Goal: Information Seeking & Learning: Learn about a topic

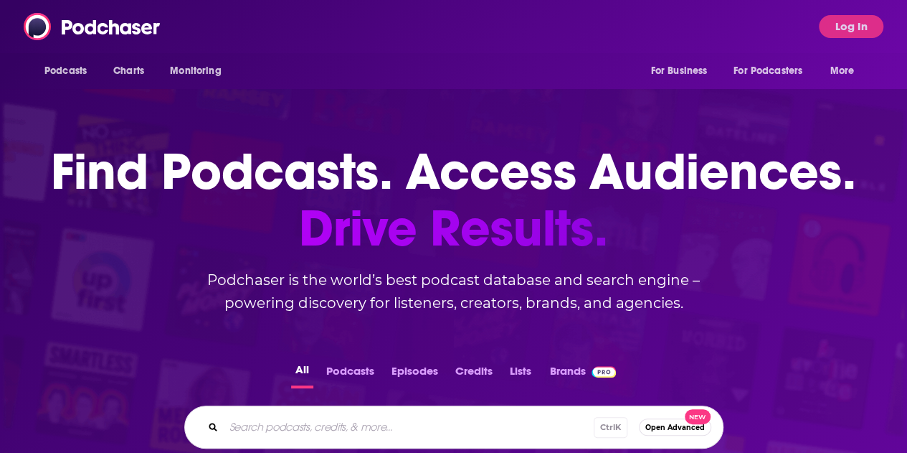
scroll to position [188, 0]
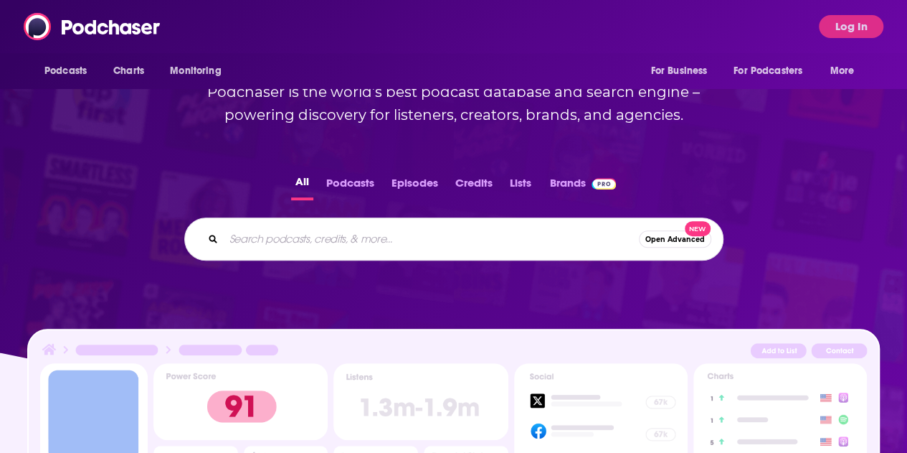
click at [390, 233] on input "Search podcasts, credits, & more..." at bounding box center [431, 238] width 415 height 23
type input "insuring cyber"
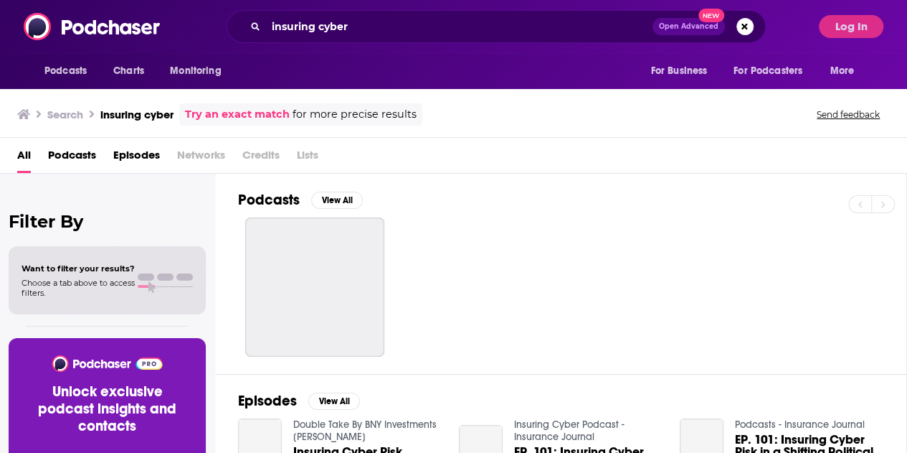
scroll to position [30, 0]
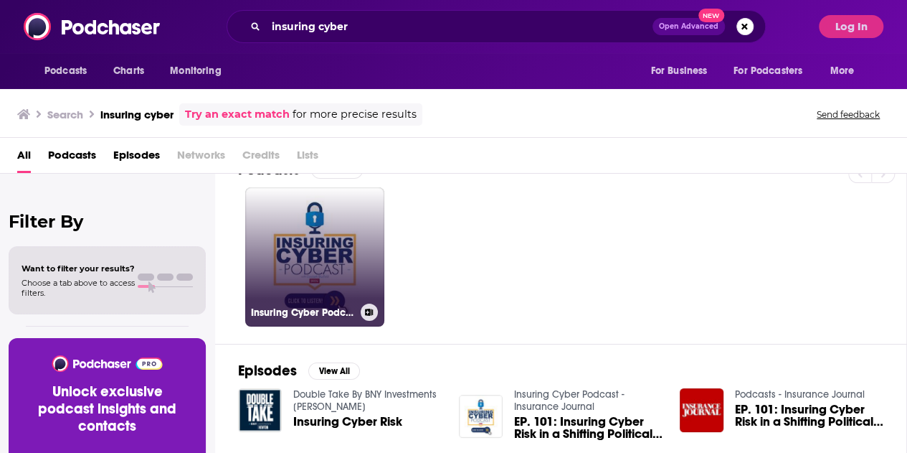
click at [343, 270] on link "Insuring Cyber Podcast - Insurance Journal" at bounding box center [314, 256] width 139 height 139
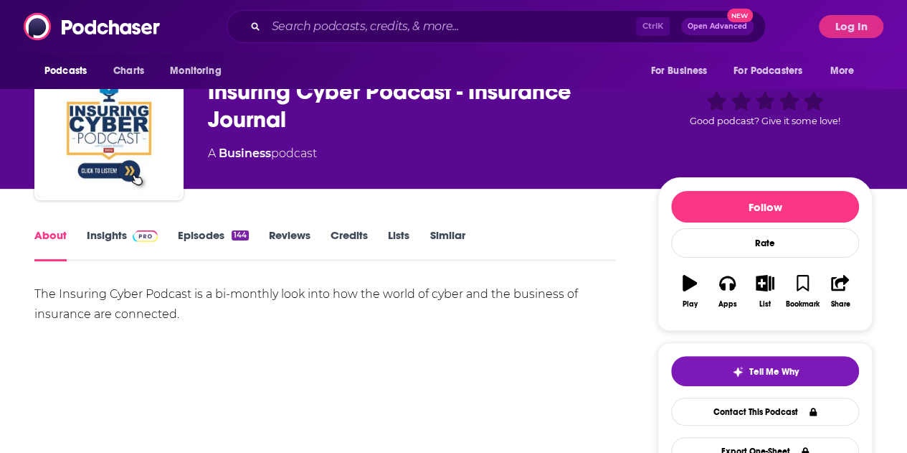
scroll to position [40, 0]
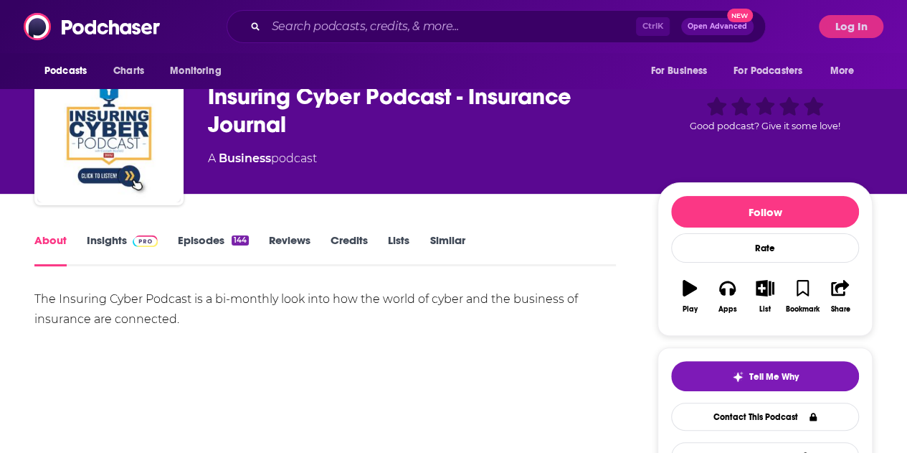
click at [129, 236] on span at bounding box center [142, 240] width 31 height 14
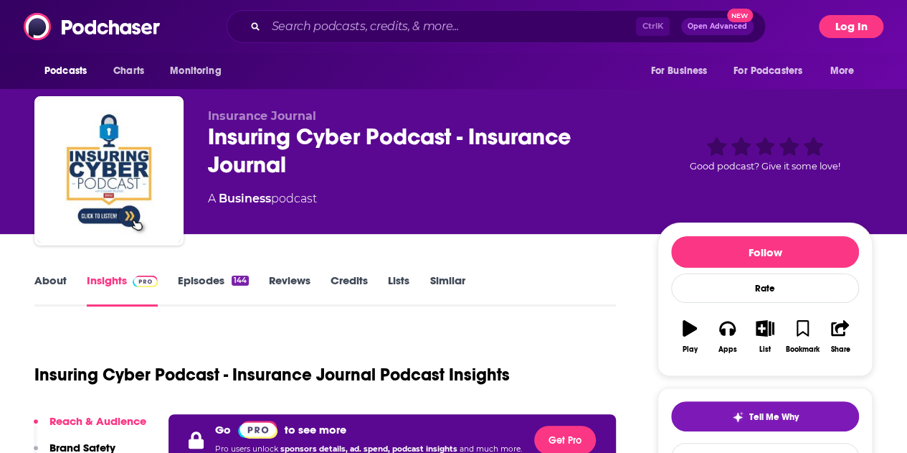
click at [855, 22] on button "Log In" at bounding box center [851, 26] width 65 height 23
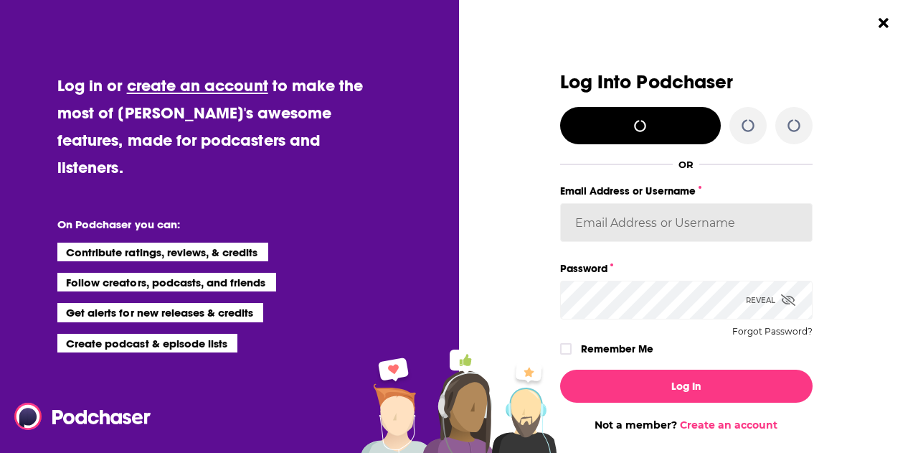
type input "[PERSON_NAME][EMAIL_ADDRESS][PERSON_NAME][DOMAIN_NAME]"
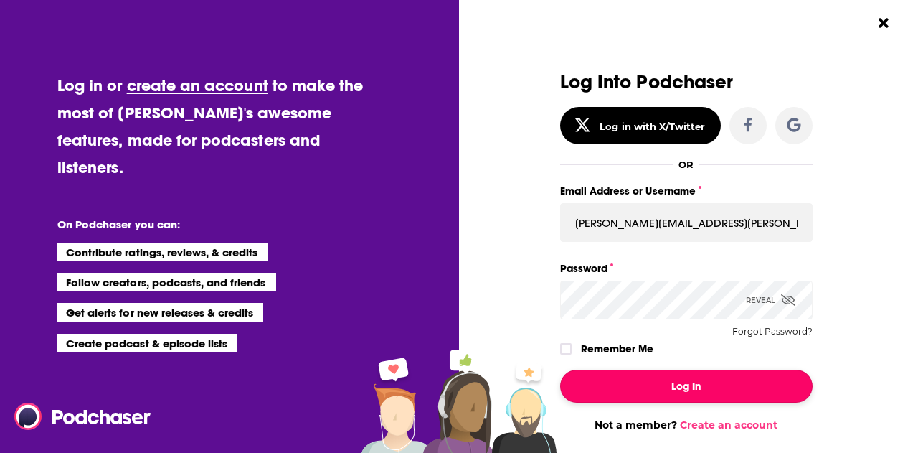
click at [635, 388] on button "Log In" at bounding box center [686, 385] width 252 height 33
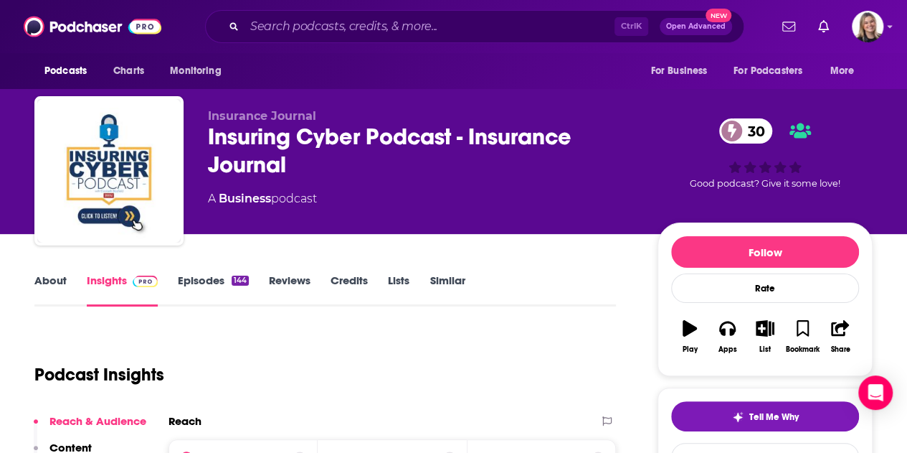
click at [237, 355] on div "Podcast Insights" at bounding box center [319, 365] width 570 height 73
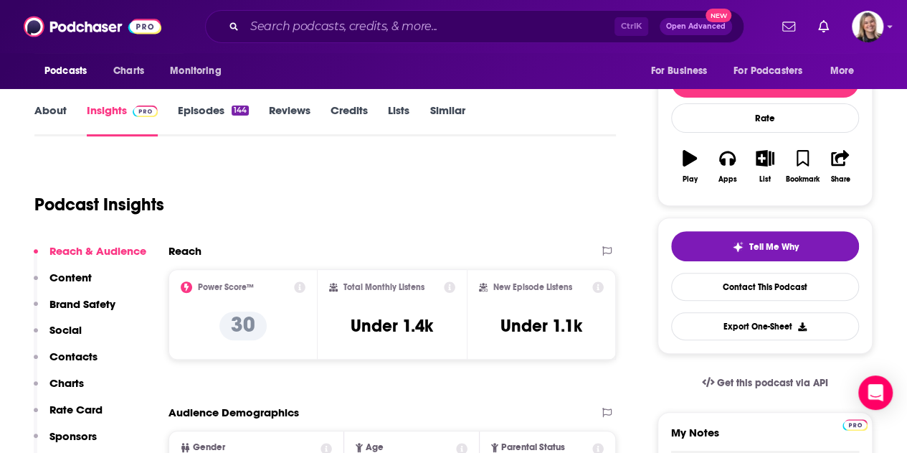
scroll to position [126, 0]
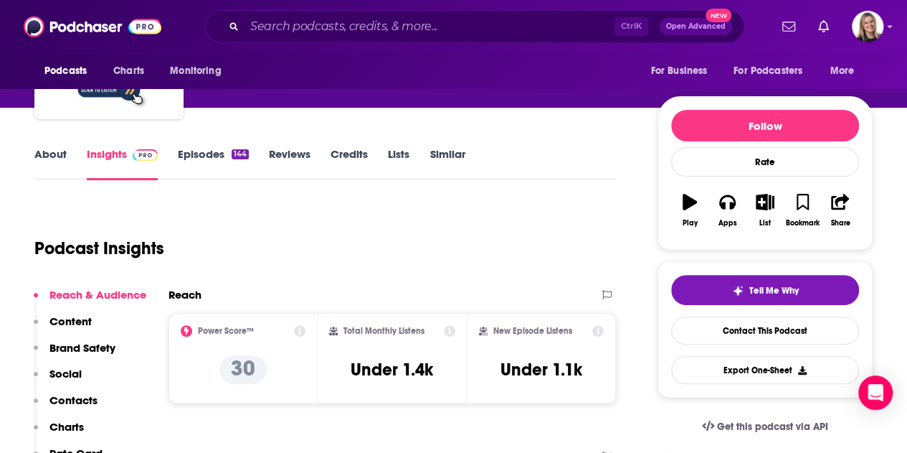
click at [189, 174] on link "Episodes 144" at bounding box center [213, 163] width 71 height 33
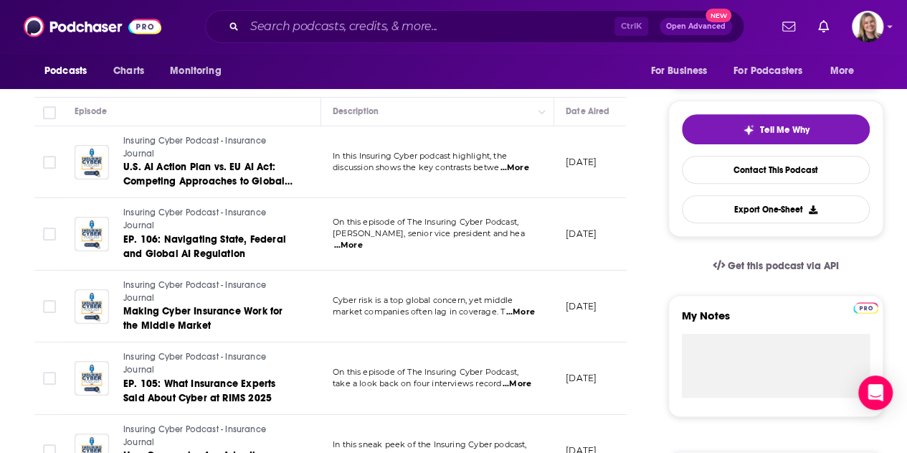
scroll to position [290, 0]
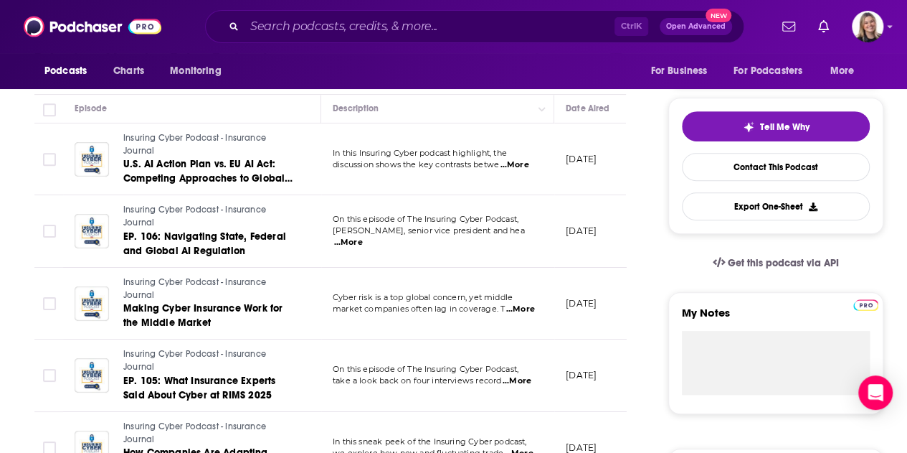
click at [363, 237] on span "...More" at bounding box center [348, 242] width 29 height 11
click at [444, 350] on td "On this episode of The Insuring Cyber Podcast, take a look back on four intervi…" at bounding box center [437, 375] width 233 height 72
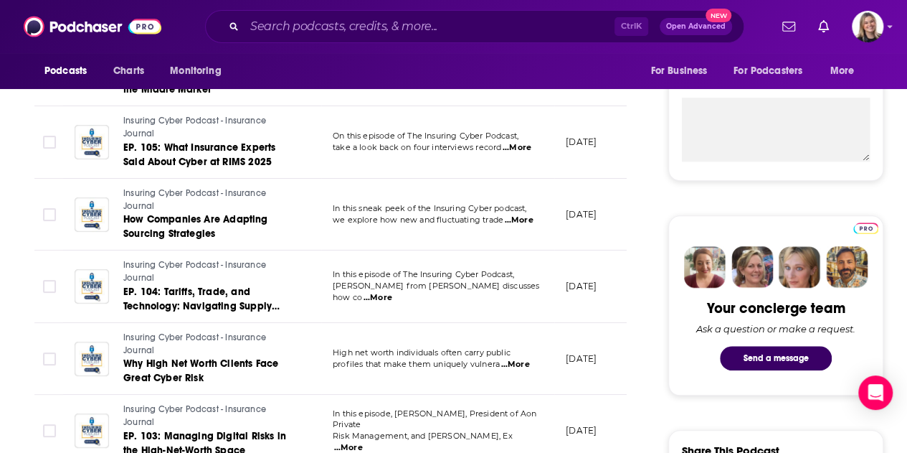
scroll to position [524, 0]
click at [392, 295] on span "...More" at bounding box center [378, 296] width 29 height 11
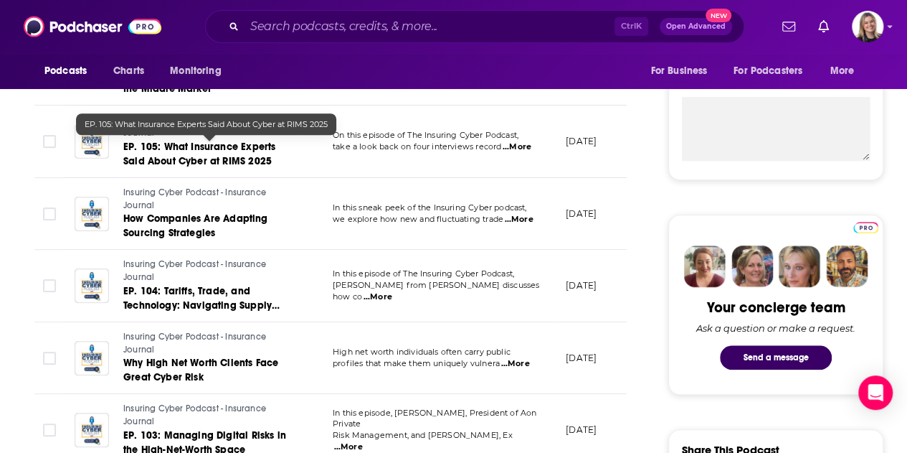
click at [227, 146] on span "EP. 105: What Insurance Experts Said About Cyber at RIMS 2025" at bounding box center [199, 154] width 152 height 27
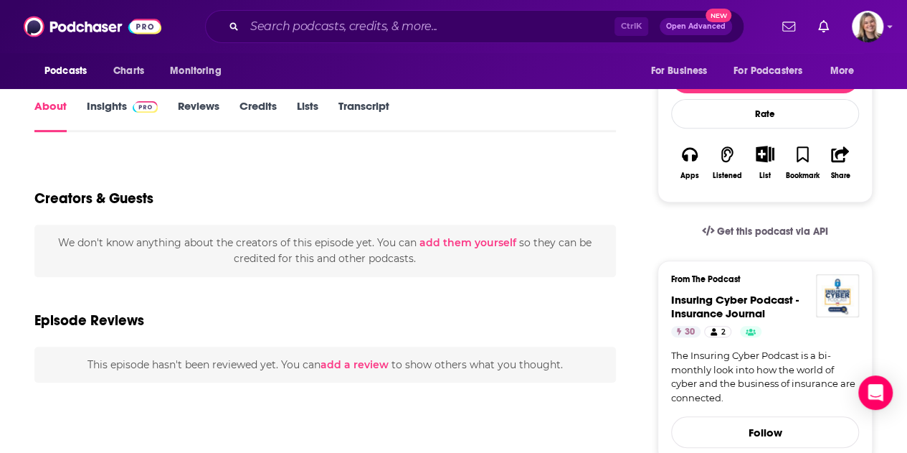
scroll to position [219, 0]
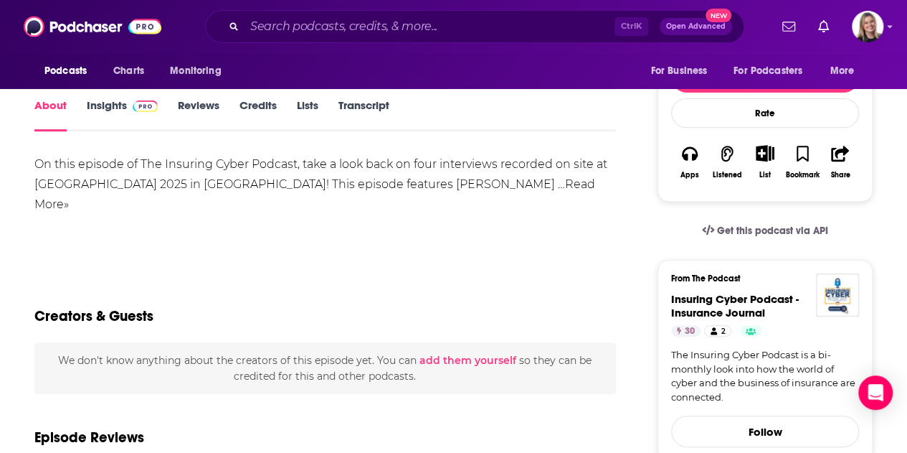
drag, startPoint x: 756, startPoint y: 303, endPoint x: 499, endPoint y: 199, distance: 277.3
click at [499, 199] on div "On this episode of The Insuring Cyber Podcast, take a look back on four intervi…" at bounding box center [325, 204] width 582 height 100
